Goal: Task Accomplishment & Management: Use online tool/utility

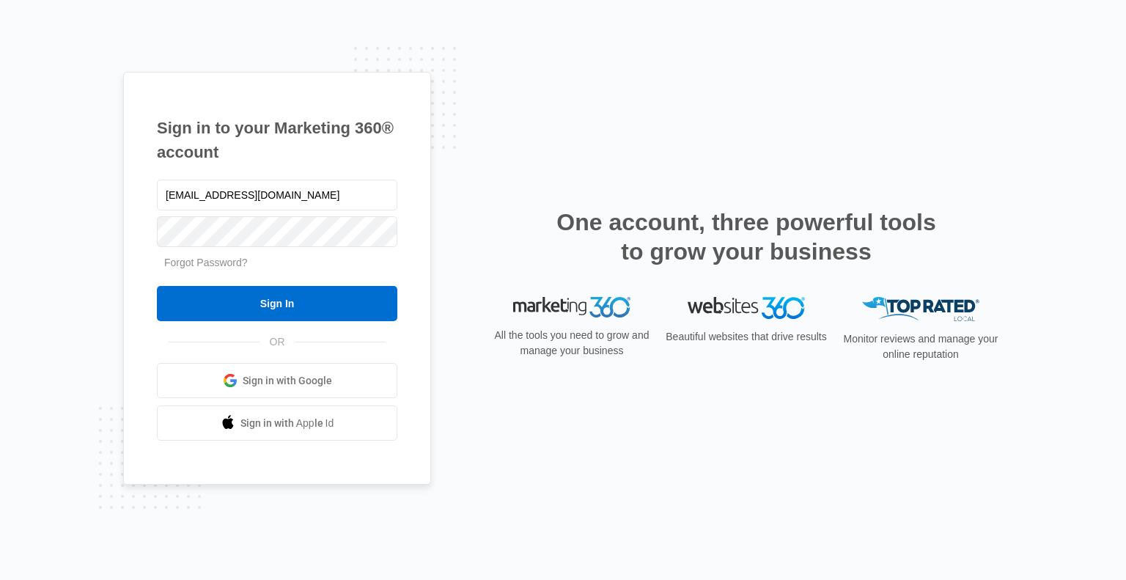
type input "[EMAIL_ADDRESS][DOMAIN_NAME]"
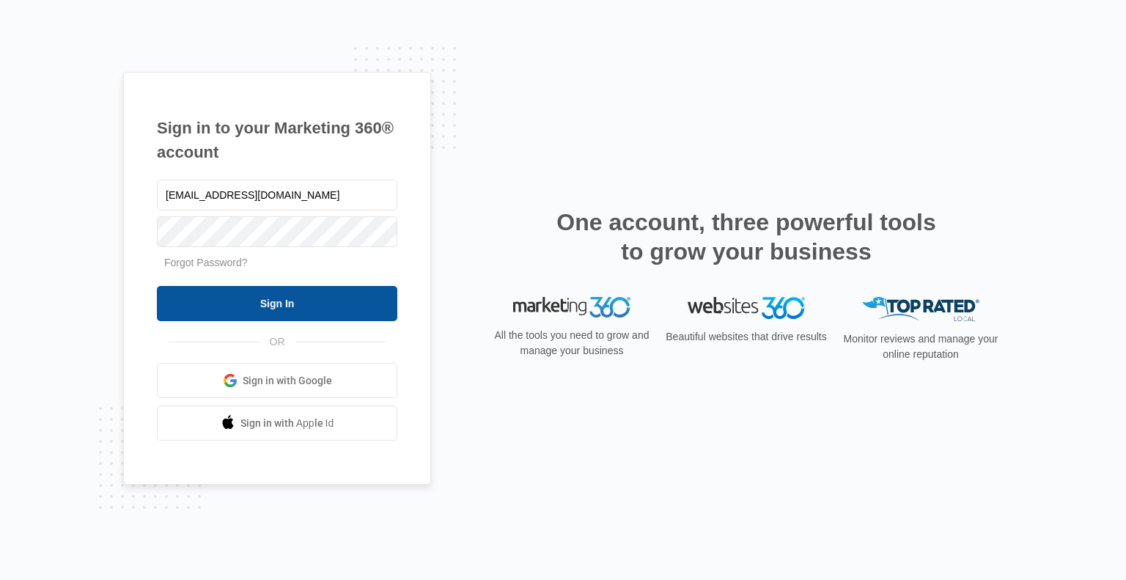
click at [271, 306] on input "Sign In" at bounding box center [277, 303] width 241 height 35
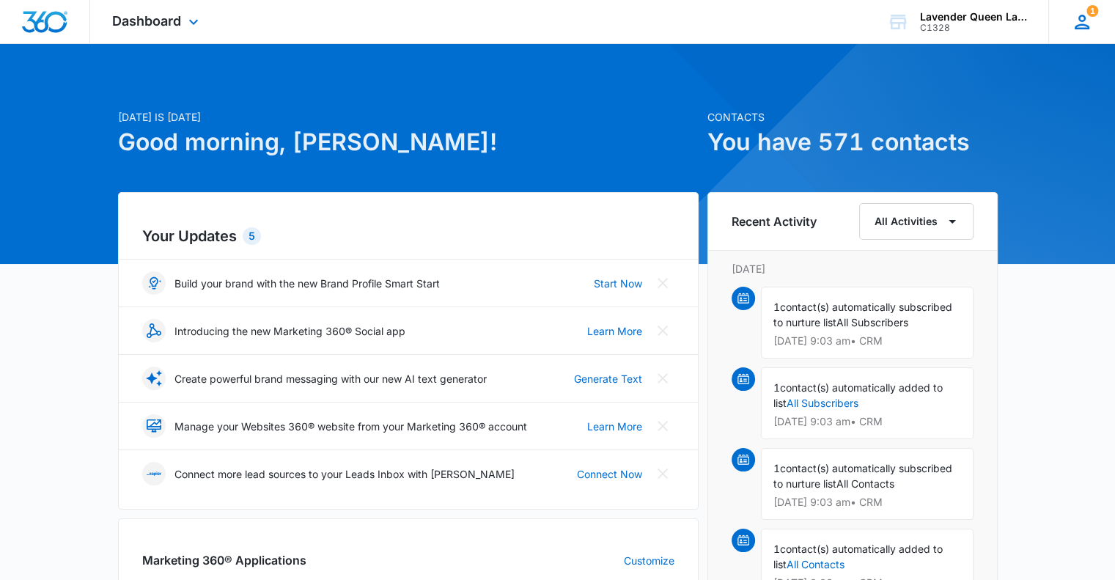
click at [1077, 21] on icon at bounding box center [1082, 22] width 22 height 22
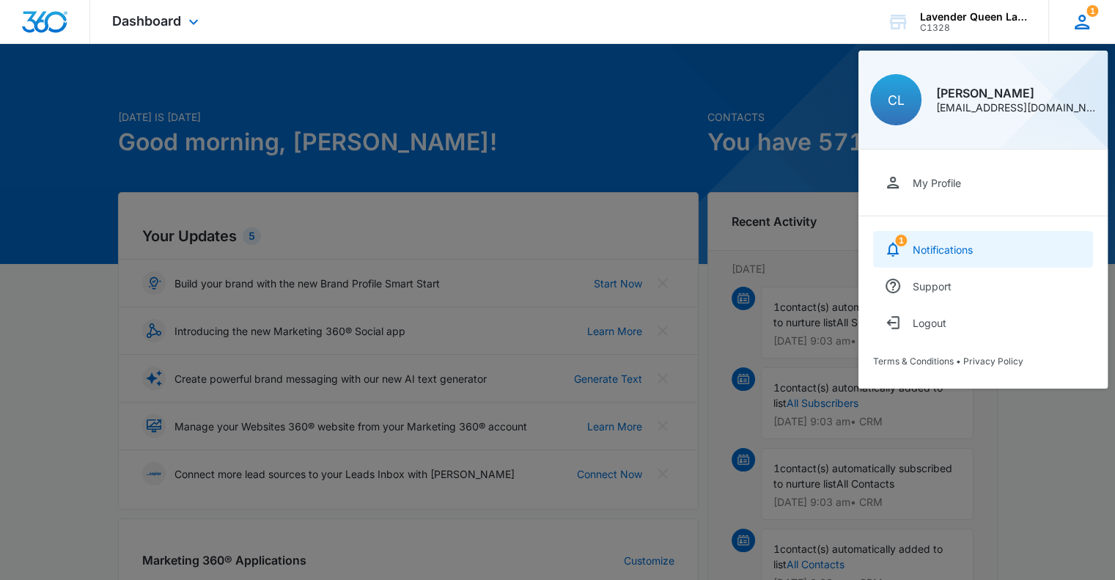
click at [912, 246] on link "1 Notifications" at bounding box center [983, 249] width 220 height 37
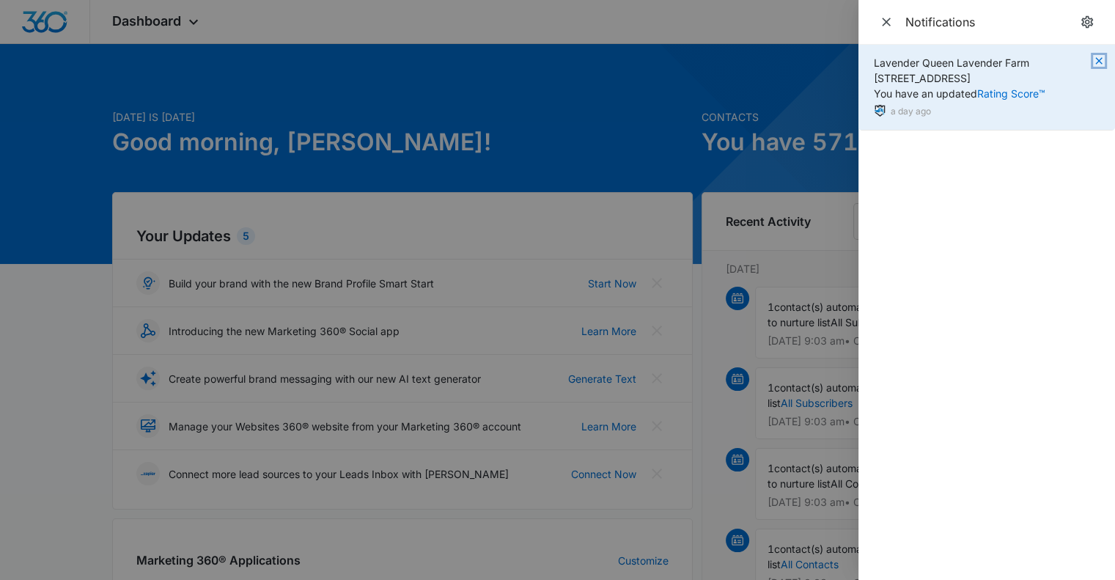
click at [1100, 58] on icon "button" at bounding box center [1099, 61] width 12 height 12
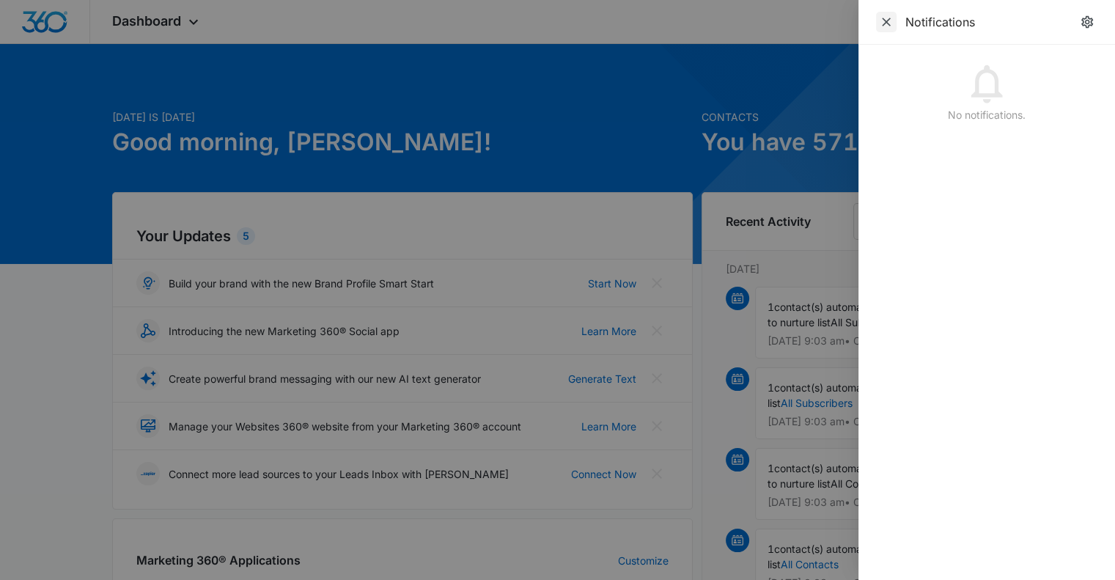
click at [889, 23] on icon "Close" at bounding box center [886, 22] width 15 height 15
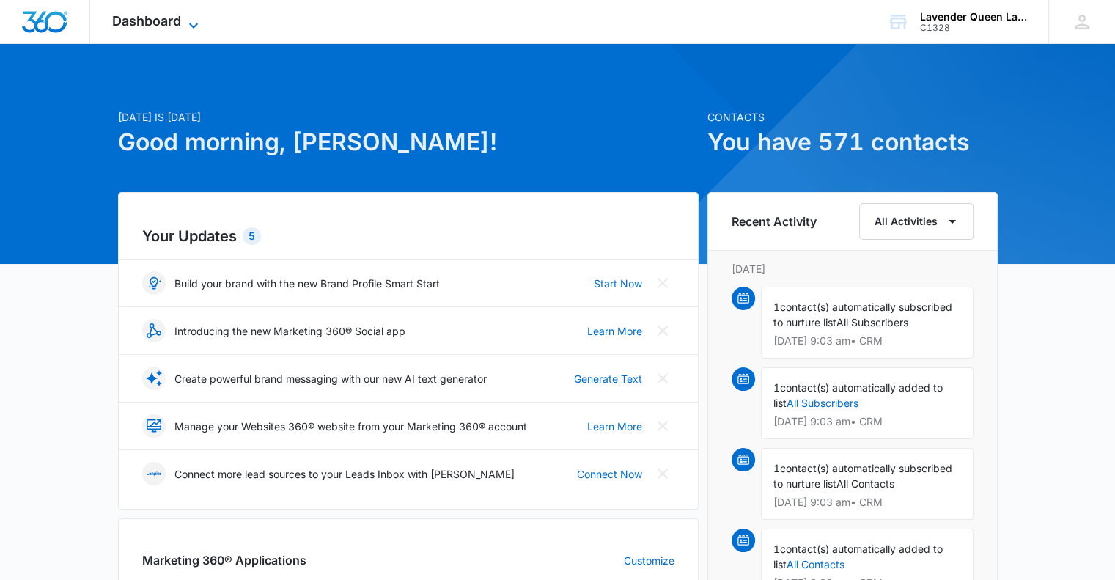
click at [195, 23] on icon at bounding box center [194, 26] width 18 height 18
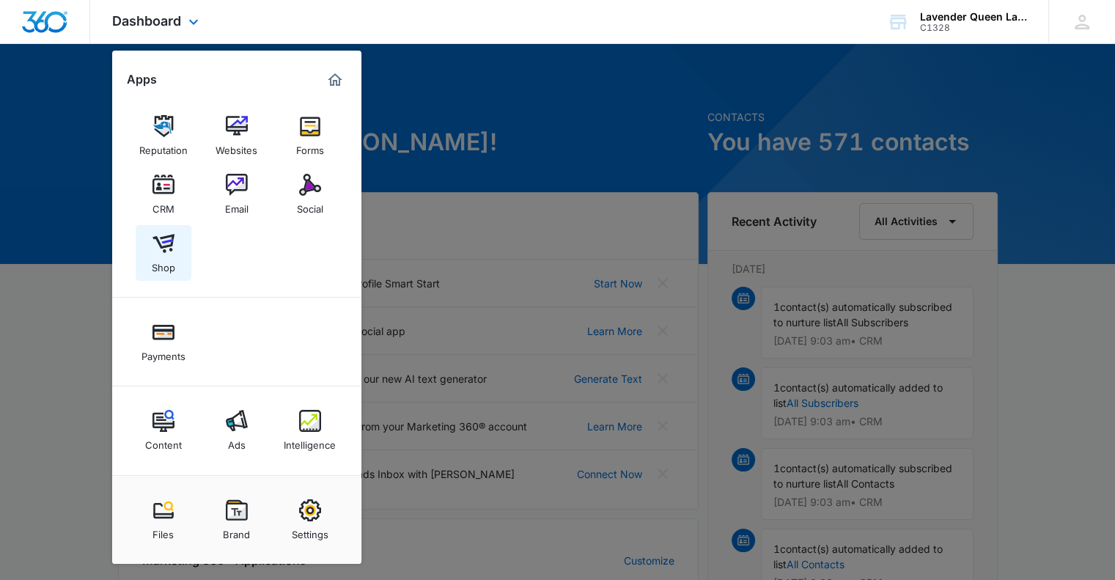
click at [161, 250] on img at bounding box center [164, 243] width 22 height 22
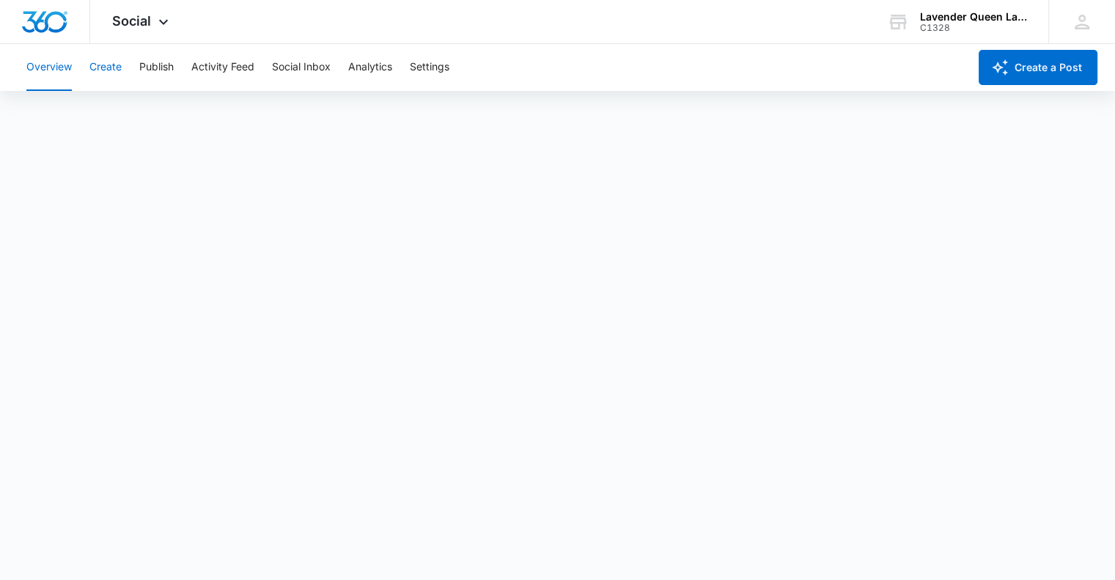
click at [100, 70] on button "Create" at bounding box center [105, 67] width 32 height 47
click at [109, 66] on button "Create" at bounding box center [105, 67] width 32 height 47
click at [38, 69] on button "Overview" at bounding box center [48, 67] width 45 height 47
click at [104, 67] on button "Create" at bounding box center [105, 67] width 32 height 47
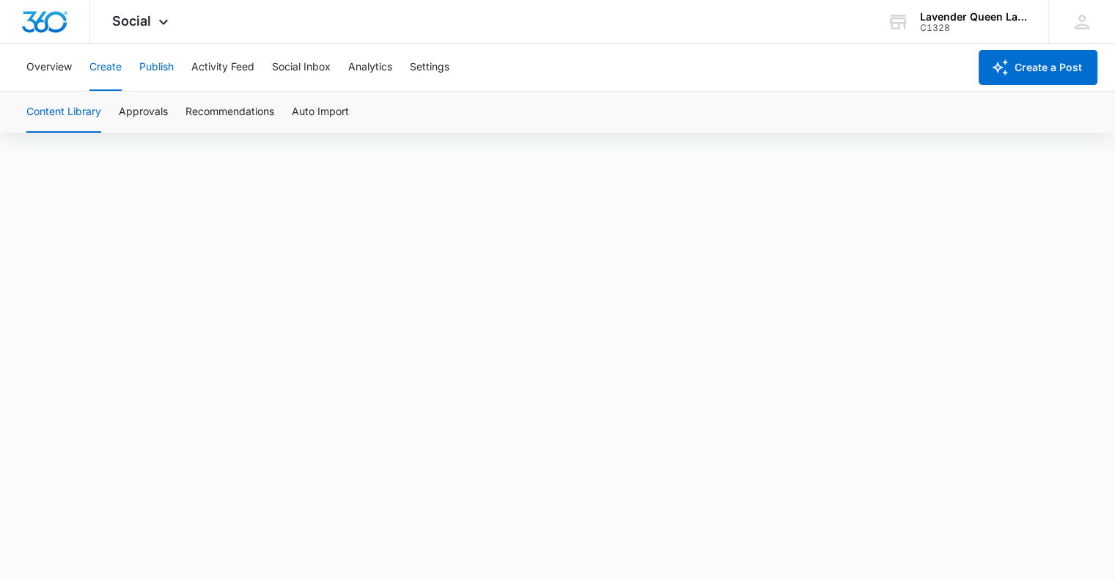
click at [164, 67] on button "Publish" at bounding box center [156, 67] width 34 height 47
click at [163, 21] on icon at bounding box center [164, 26] width 18 height 18
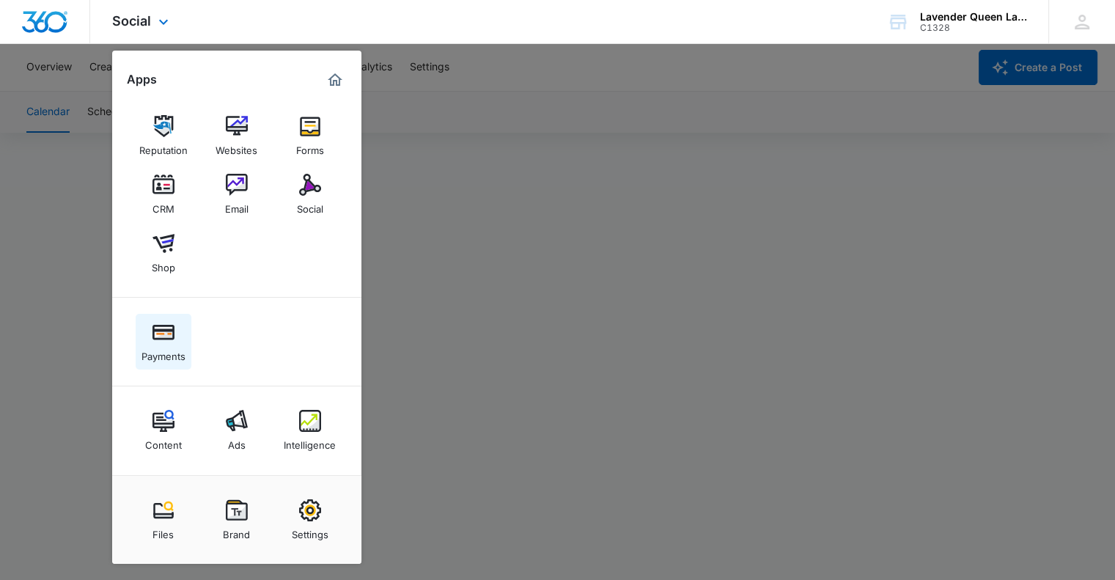
click at [169, 342] on img at bounding box center [164, 332] width 22 height 22
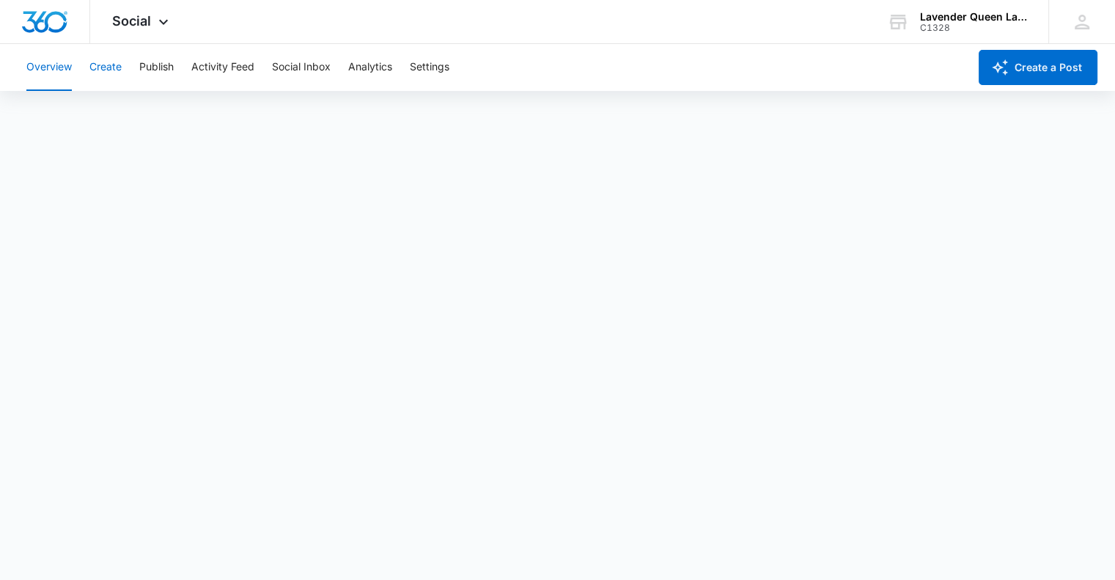
click at [113, 67] on button "Create" at bounding box center [105, 67] width 32 height 47
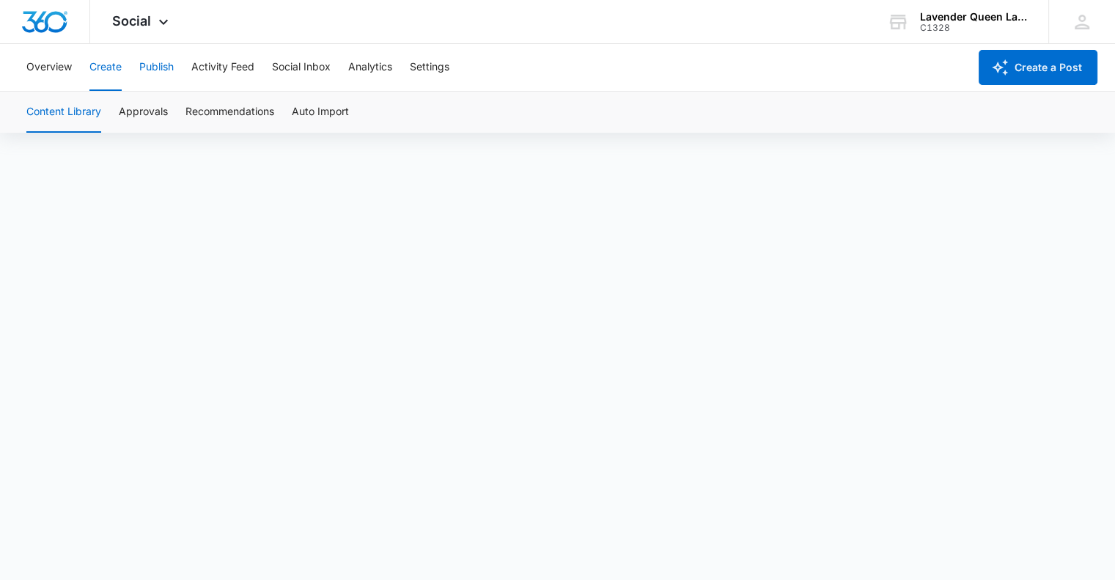
click at [157, 65] on button "Publish" at bounding box center [156, 67] width 34 height 47
click at [101, 68] on button "Create" at bounding box center [105, 67] width 32 height 47
click at [162, 67] on button "Publish" at bounding box center [156, 67] width 34 height 47
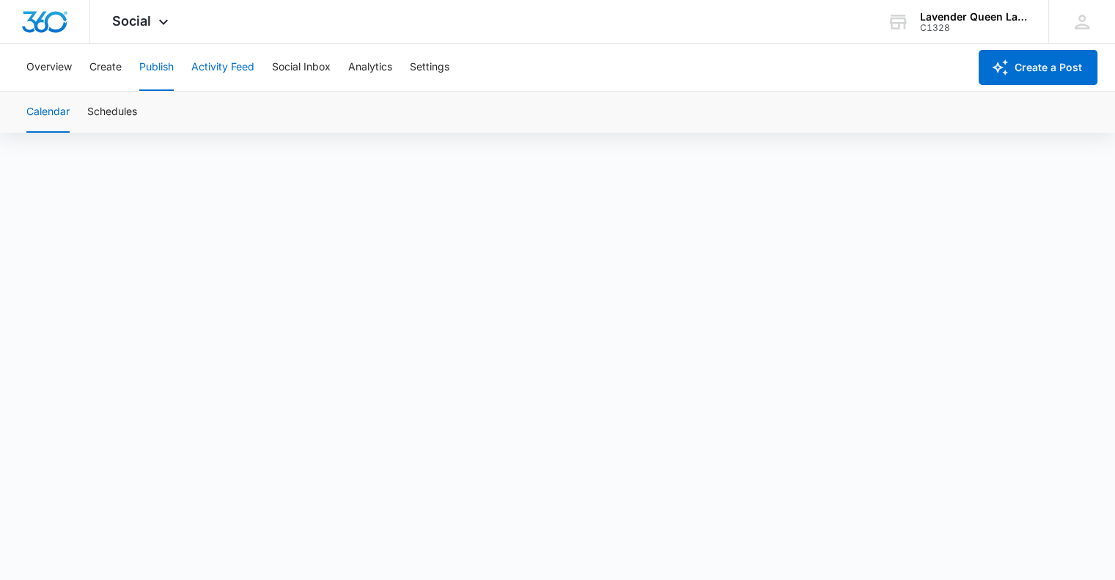
click at [245, 61] on button "Activity Feed" at bounding box center [222, 67] width 63 height 47
click at [158, 65] on button "Publish" at bounding box center [156, 67] width 34 height 47
click at [229, 68] on button "Activity Feed" at bounding box center [222, 67] width 63 height 47
click at [154, 62] on button "Publish" at bounding box center [156, 67] width 34 height 47
click at [107, 66] on button "Create" at bounding box center [105, 67] width 32 height 47
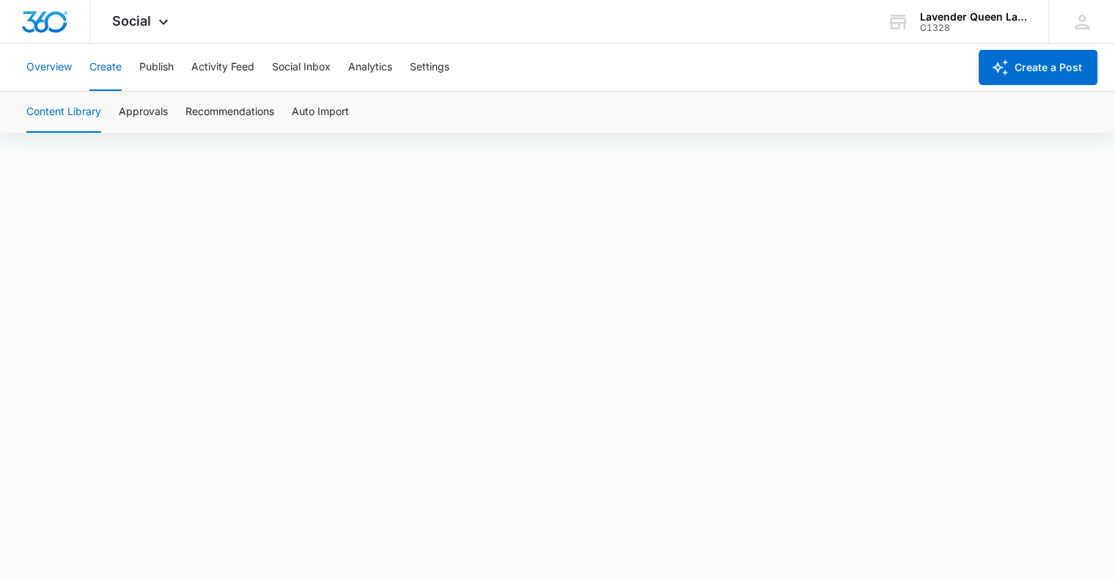
click at [67, 62] on button "Overview" at bounding box center [48, 67] width 45 height 47
click at [162, 22] on icon at bounding box center [164, 26] width 18 height 18
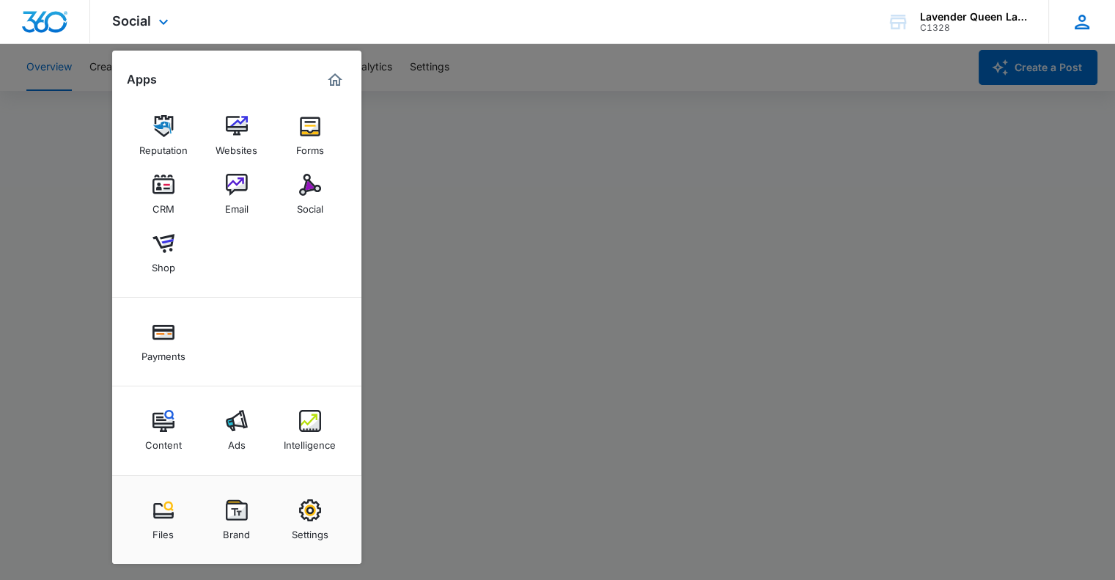
click at [1084, 24] on icon at bounding box center [1082, 22] width 15 height 15
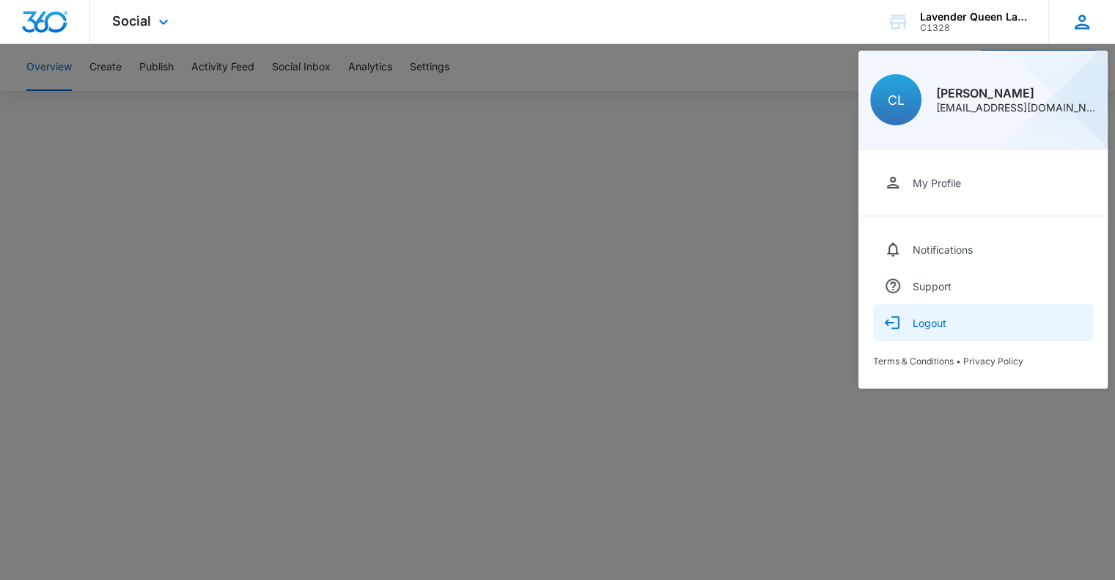
click at [925, 323] on div "Logout" at bounding box center [930, 323] width 34 height 12
